Goal: Navigation & Orientation: Find specific page/section

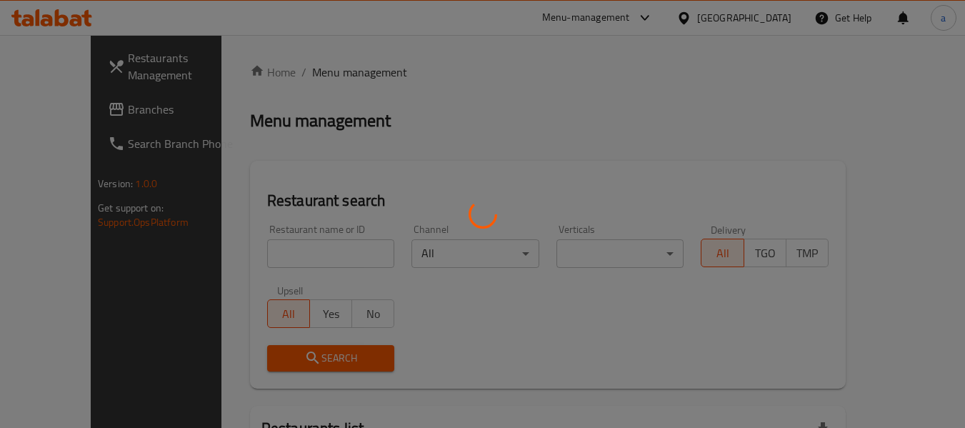
click at [754, 19] on div at bounding box center [482, 214] width 965 height 428
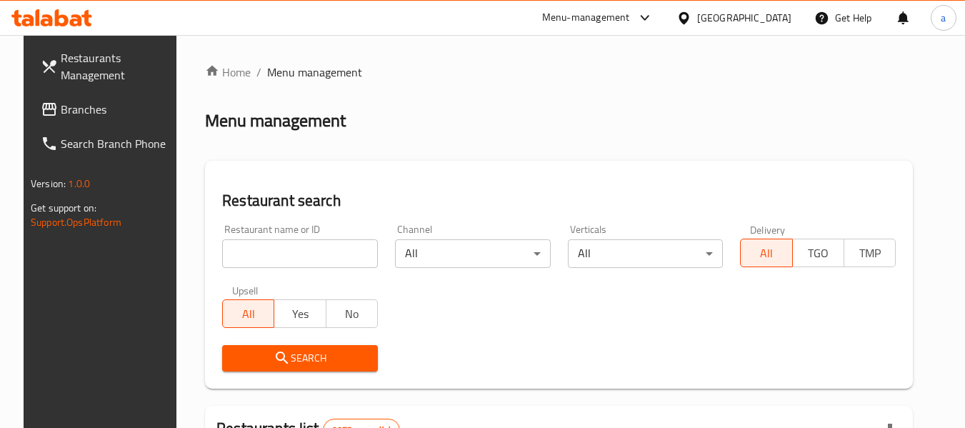
click at [691, 19] on icon at bounding box center [683, 18] width 15 height 15
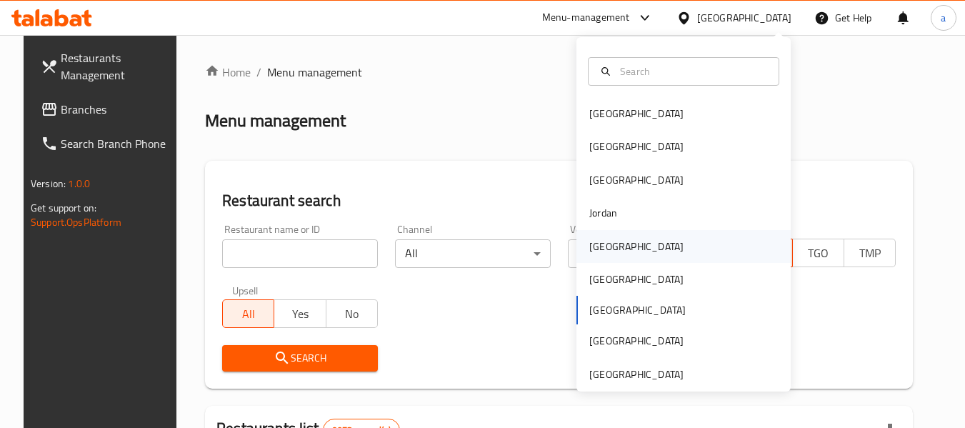
click at [603, 236] on div "[GEOGRAPHIC_DATA]" at bounding box center [636, 246] width 117 height 33
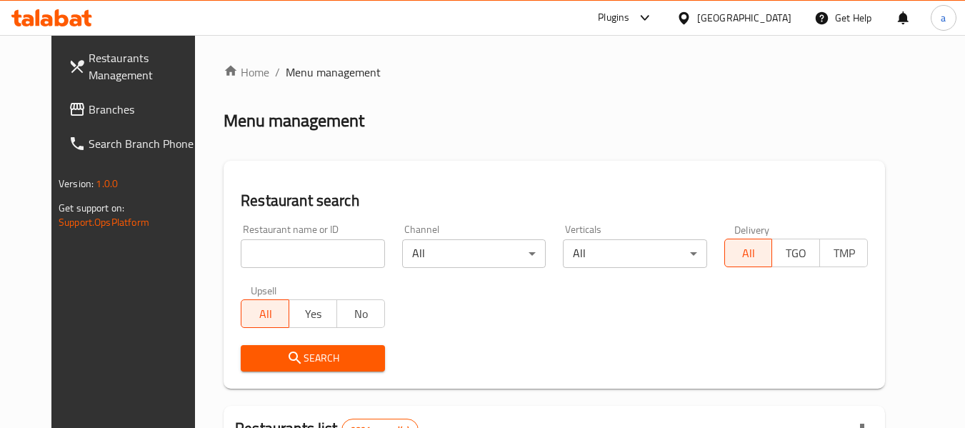
click at [69, 112] on span at bounding box center [79, 109] width 20 height 17
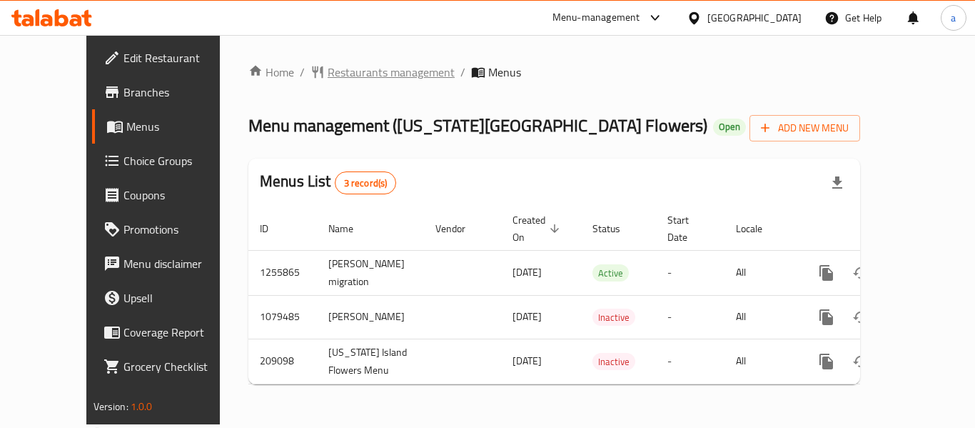
click at [328, 77] on span "Restaurants management" at bounding box center [391, 72] width 127 height 17
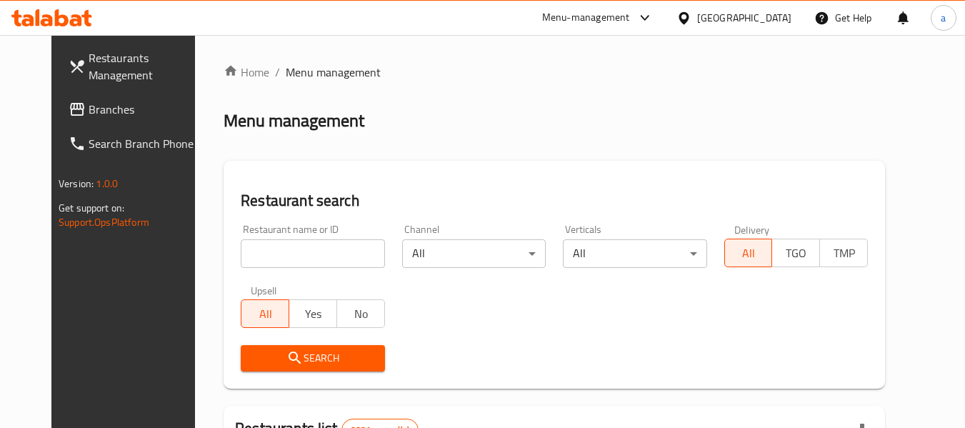
click at [89, 113] on span "Branches" at bounding box center [145, 109] width 113 height 17
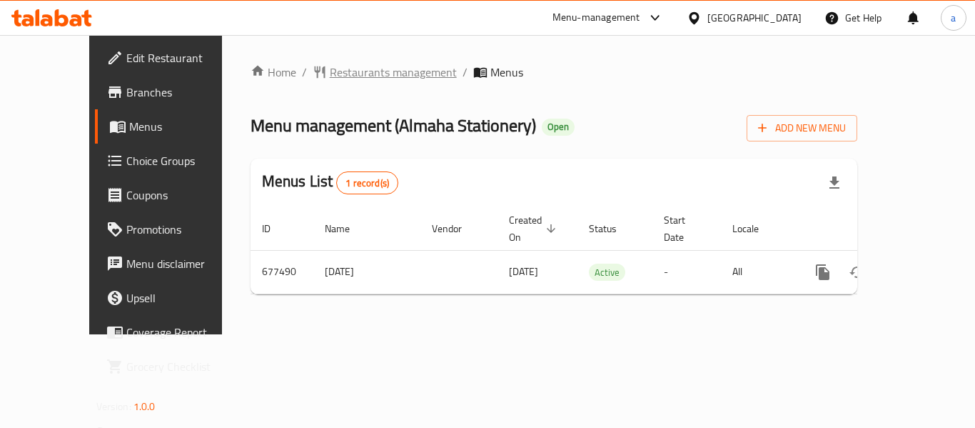
click at [330, 64] on span "Restaurants management" at bounding box center [393, 72] width 127 height 17
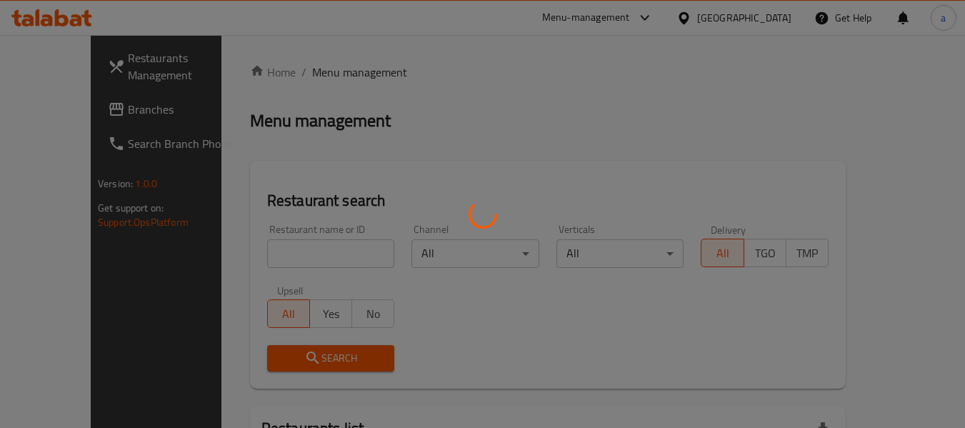
click at [760, 20] on div at bounding box center [482, 214] width 965 height 428
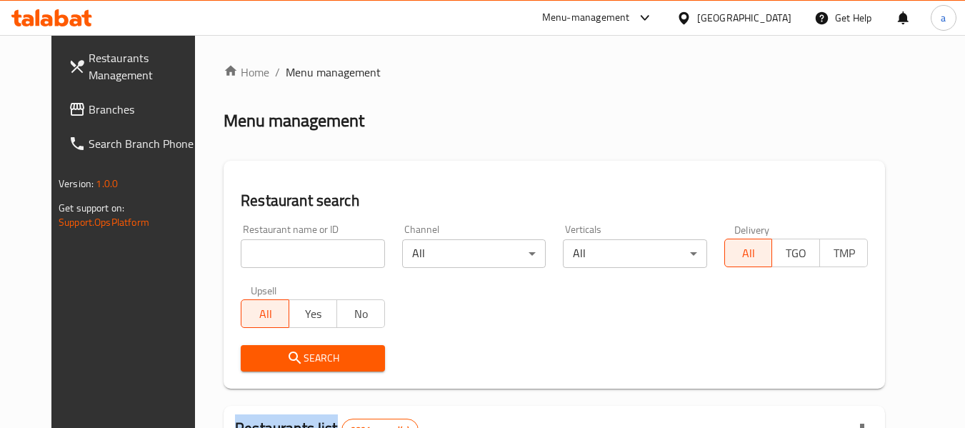
click at [760, 20] on div at bounding box center [482, 214] width 965 height 428
click at [697, 26] on div at bounding box center [686, 18] width 21 height 16
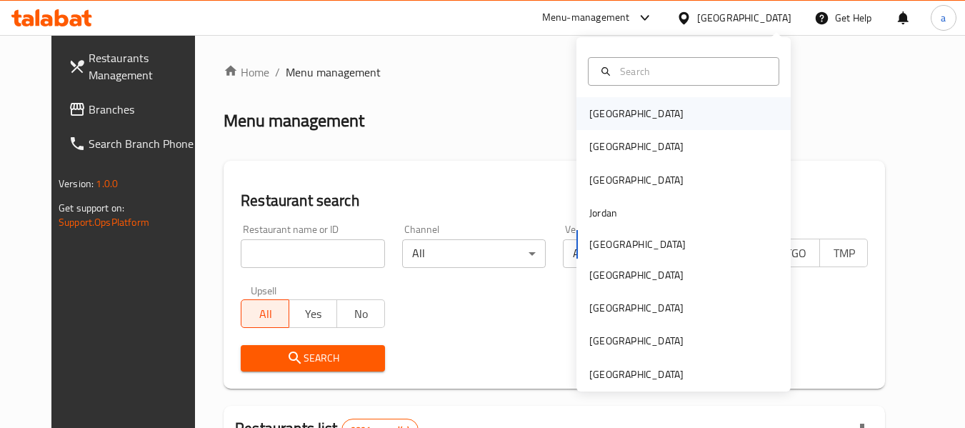
click at [644, 107] on div "[GEOGRAPHIC_DATA]" at bounding box center [683, 113] width 214 height 33
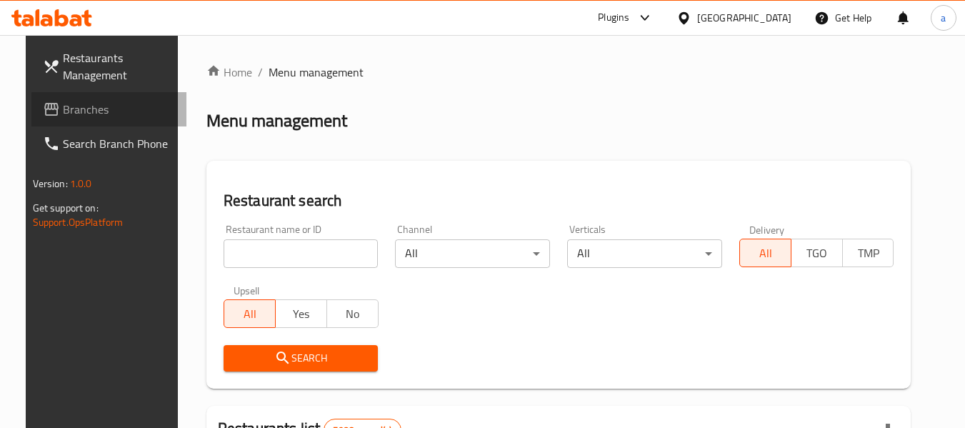
click at [41, 122] on link "Branches" at bounding box center [109, 109] width 156 height 34
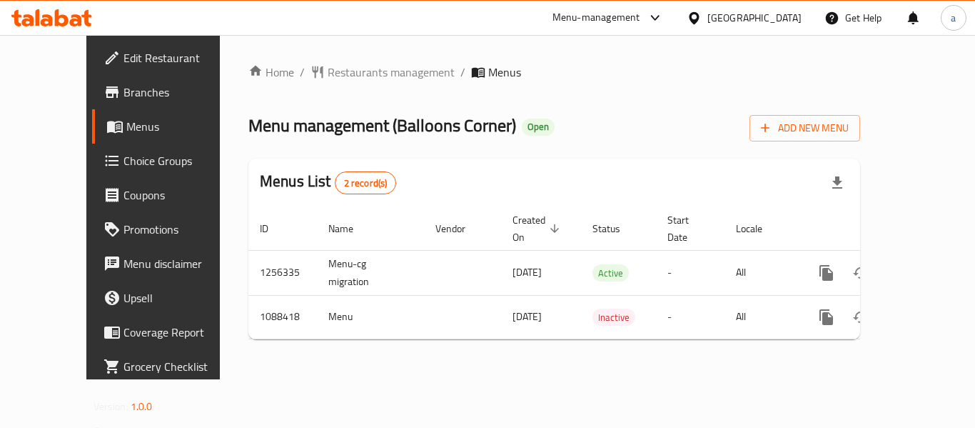
drag, startPoint x: 281, startPoint y: 42, endPoint x: 293, endPoint y: 66, distance: 26.8
click at [282, 44] on div "Home / Restaurants management / Menus Menu management ( Balloons Corner ) Open …" at bounding box center [554, 207] width 669 height 344
click at [328, 66] on span "Restaurants management" at bounding box center [391, 72] width 127 height 17
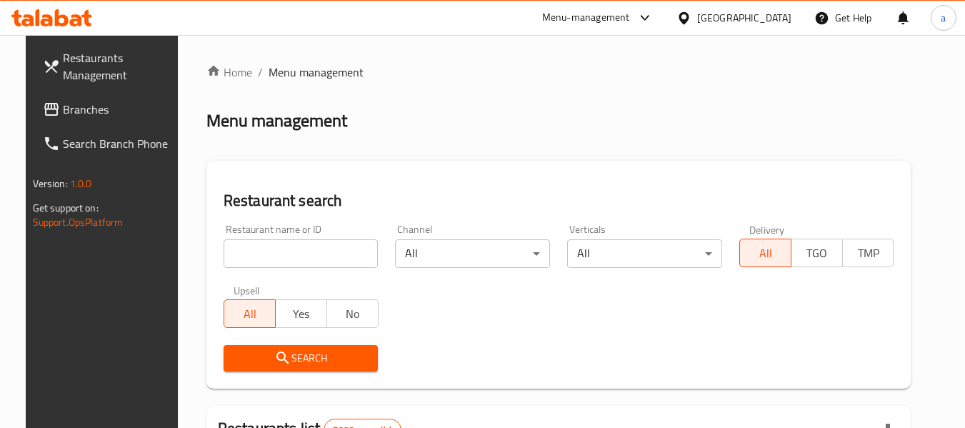
click at [81, 103] on span "Branches" at bounding box center [119, 109] width 113 height 17
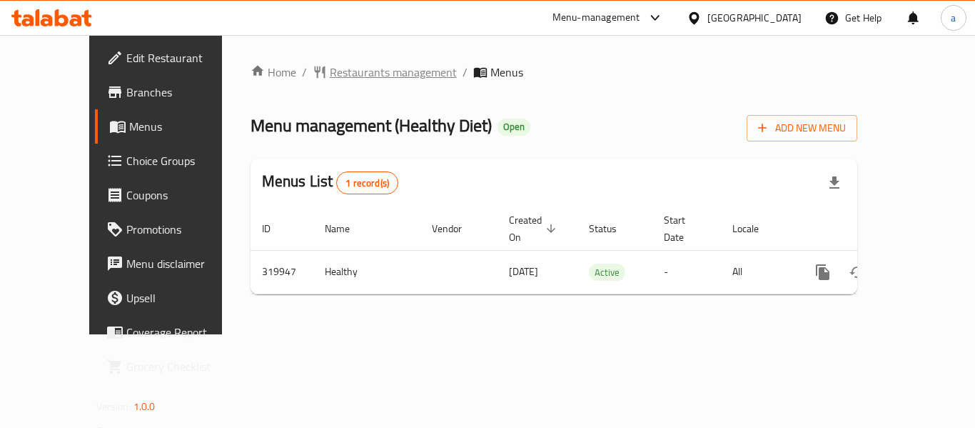
click at [330, 73] on span "Restaurants management" at bounding box center [393, 72] width 127 height 17
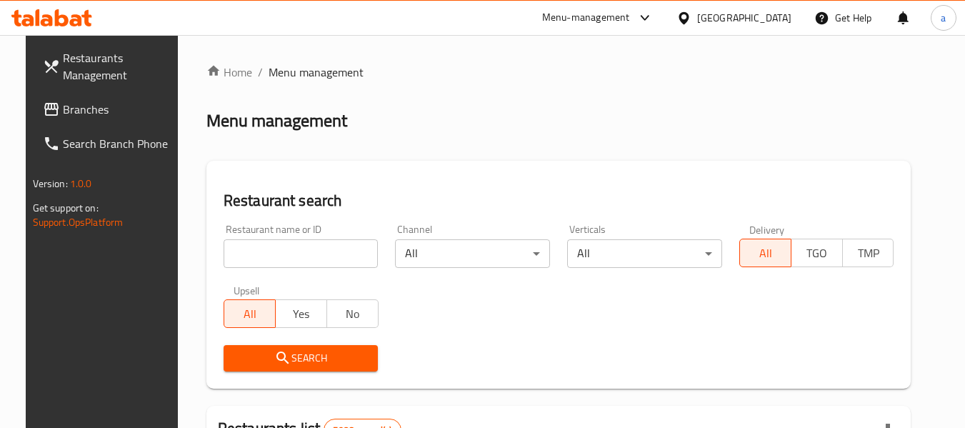
click at [116, 109] on span "Branches" at bounding box center [119, 109] width 113 height 17
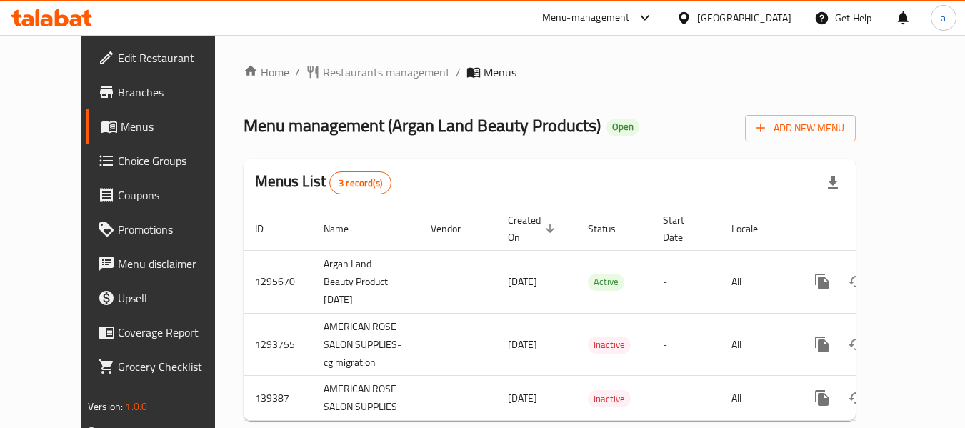
click at [296, 83] on div "Home / Restaurants management / Menus Menu management ( Argan Land Beauty Produ…" at bounding box center [550, 248] width 612 height 368
click at [323, 69] on span "Restaurants management" at bounding box center [386, 72] width 127 height 17
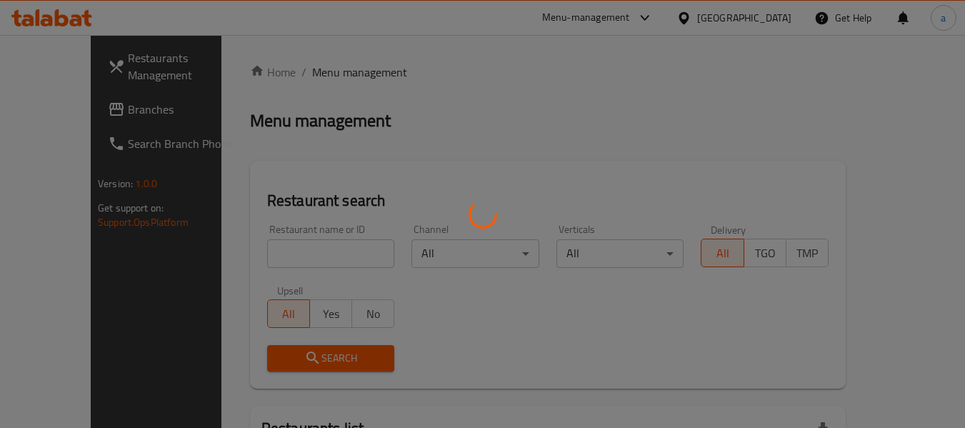
click at [52, 116] on div at bounding box center [482, 214] width 965 height 428
click at [49, 107] on div at bounding box center [482, 214] width 965 height 428
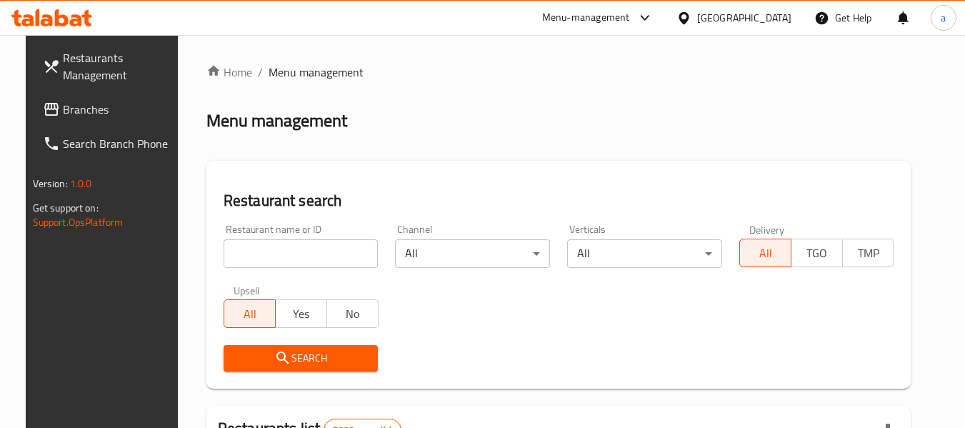
click at [84, 111] on span "Branches" at bounding box center [119, 109] width 113 height 17
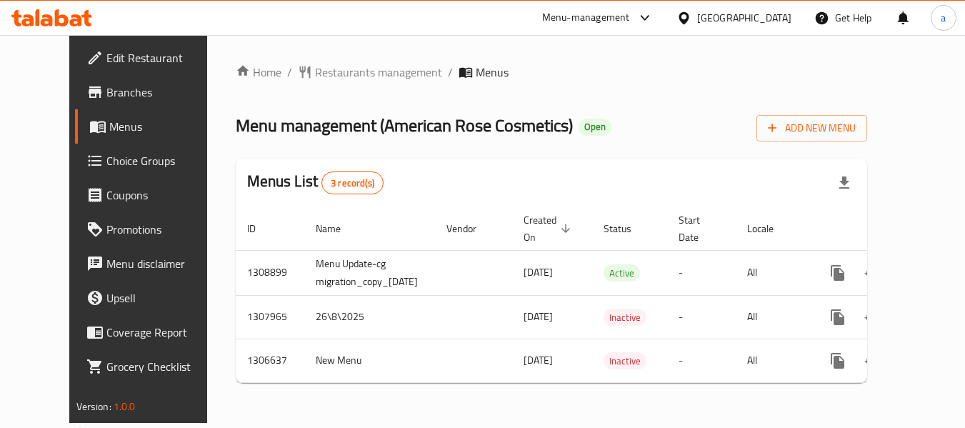
click at [311, 60] on div "Home / Restaurants management / Menus Menu management ( American Rose Cosmetics…" at bounding box center [551, 229] width 689 height 388
click at [315, 79] on span "Restaurants management" at bounding box center [378, 72] width 127 height 17
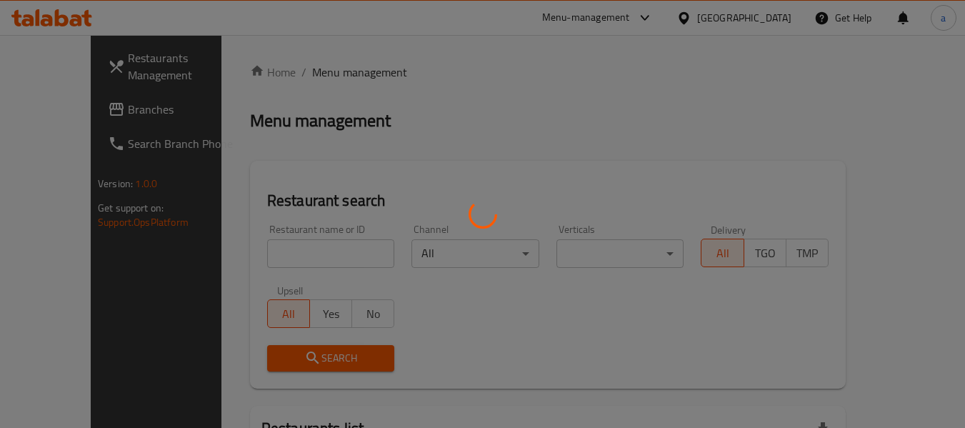
click at [755, 24] on div at bounding box center [482, 214] width 965 height 428
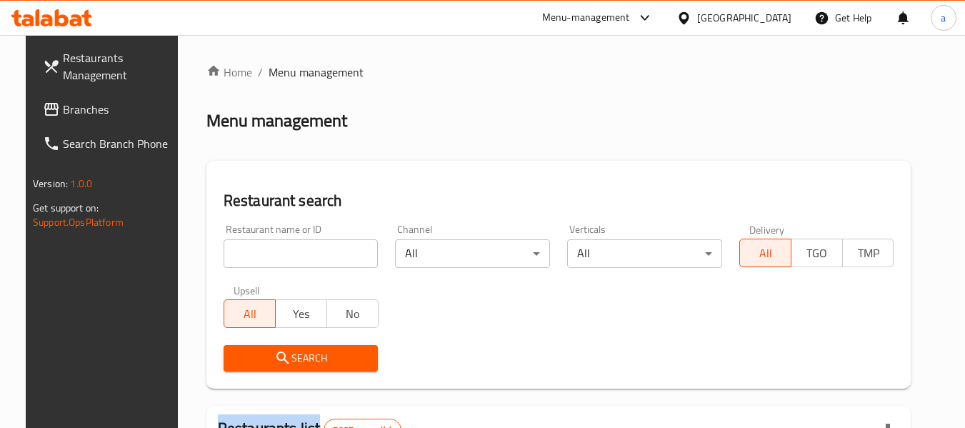
click at [755, 35] on div "​ Menu-management Bahrain Get Help a Restaurants Management Branches Search Bra…" at bounding box center [482, 231] width 965 height 393
click at [697, 15] on div at bounding box center [686, 18] width 21 height 16
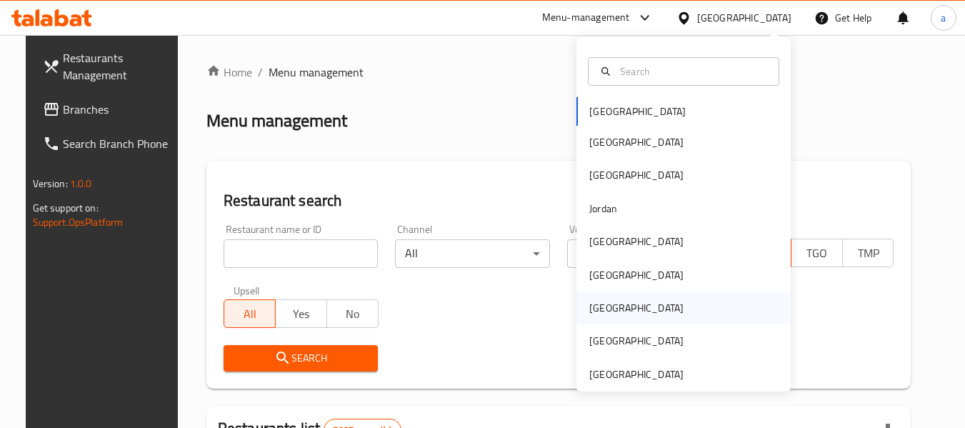
click at [593, 293] on div "Bahrain Egypt Iraq Jordan Kuwait Oman Qatar Saudi Arabia United Arab Emirates" at bounding box center [683, 243] width 214 height 293
click at [593, 296] on div "[GEOGRAPHIC_DATA]" at bounding box center [636, 307] width 117 height 33
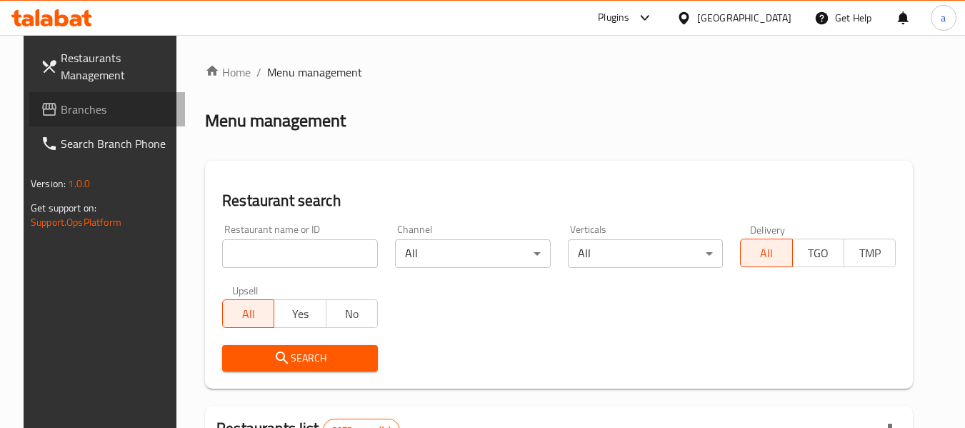
click at [61, 121] on link "Branches" at bounding box center [107, 109] width 156 height 34
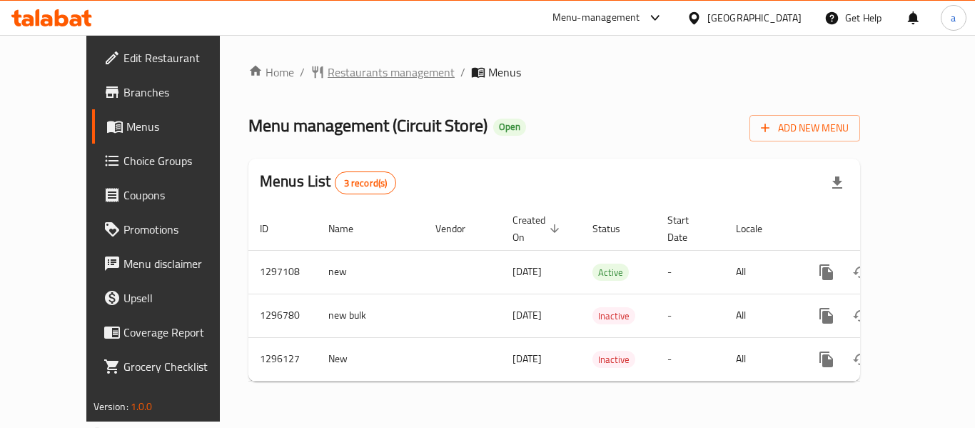
click at [328, 68] on span "Restaurants management" at bounding box center [391, 72] width 127 height 17
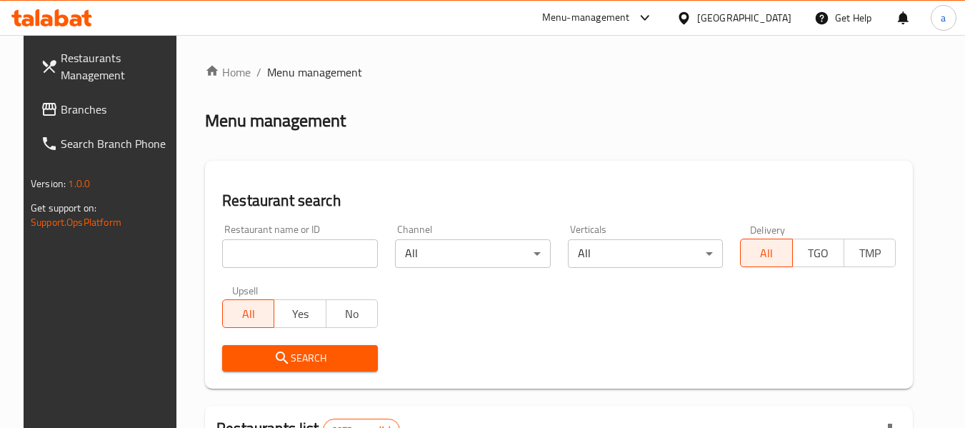
click at [758, 35] on div "​ Menu-management [GEOGRAPHIC_DATA] Get Help a Restaurants Management Branches …" at bounding box center [482, 231] width 965 height 393
click at [688, 16] on icon at bounding box center [683, 17] width 10 height 12
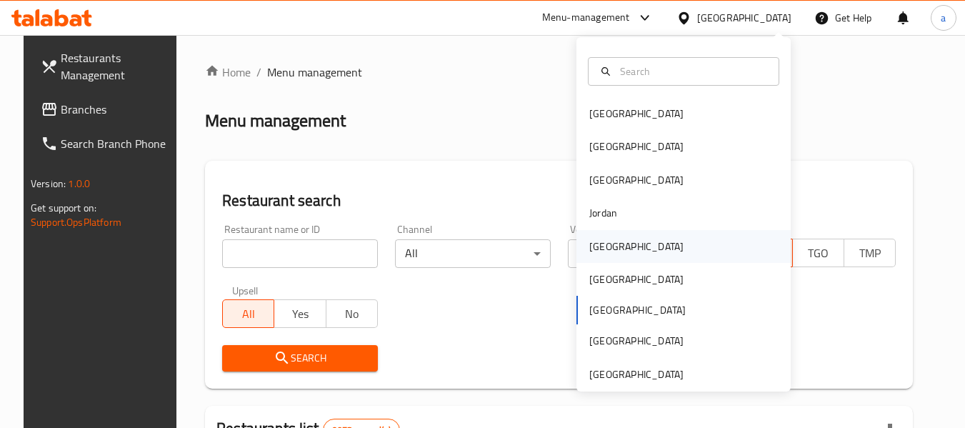
click at [591, 253] on div "[GEOGRAPHIC_DATA]" at bounding box center [636, 247] width 94 height 16
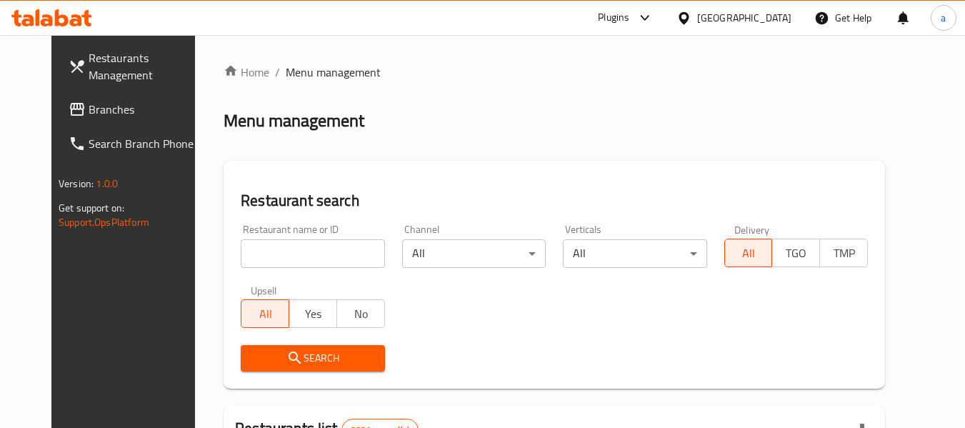
click at [118, 102] on span "Branches" at bounding box center [145, 109] width 113 height 17
